Goal: Information Seeking & Learning: Learn about a topic

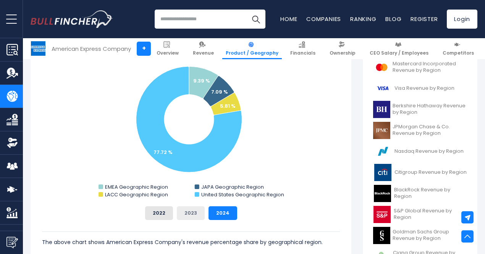
click at [184, 210] on button "2023" at bounding box center [191, 213] width 28 height 14
click at [154, 210] on button "2022" at bounding box center [159, 213] width 28 height 14
click at [186, 214] on button "2023" at bounding box center [191, 213] width 28 height 14
click at [208, 214] on button "2024" at bounding box center [222, 213] width 29 height 14
click at [180, 207] on button "2023" at bounding box center [191, 213] width 28 height 14
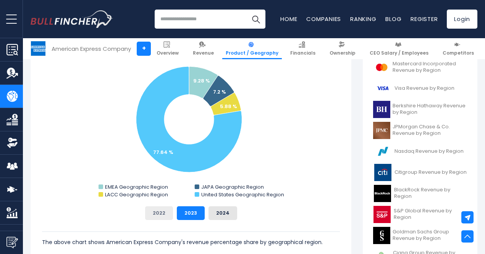
click at [157, 210] on button "2022" at bounding box center [159, 213] width 28 height 14
click at [180, 210] on button "2023" at bounding box center [191, 213] width 28 height 14
click at [214, 210] on button "2024" at bounding box center [222, 213] width 29 height 14
click at [179, 209] on button "2023" at bounding box center [191, 213] width 28 height 14
click at [159, 213] on button "2022" at bounding box center [159, 213] width 28 height 14
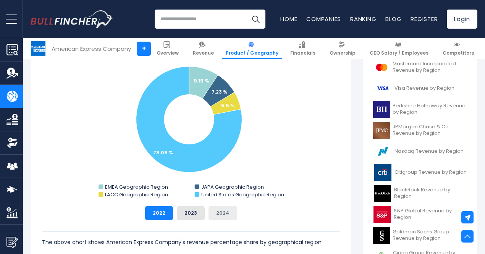
click at [208, 216] on button "2024" at bounding box center [222, 213] width 29 height 14
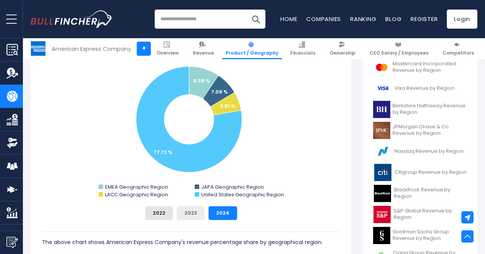
click at [197, 214] on button "2023" at bounding box center [191, 213] width 28 height 14
click at [209, 213] on button "2024" at bounding box center [222, 213] width 29 height 14
click at [185, 213] on button "2023" at bounding box center [191, 213] width 28 height 14
click at [161, 212] on button "2022" at bounding box center [159, 213] width 28 height 14
click at [185, 213] on button "2023" at bounding box center [191, 213] width 28 height 14
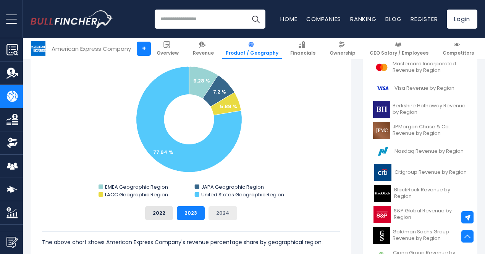
click at [208, 214] on button "2024" at bounding box center [222, 213] width 29 height 14
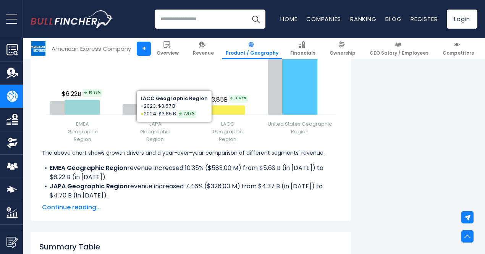
scroll to position [1156, 0]
